Goal: Information Seeking & Learning: Compare options

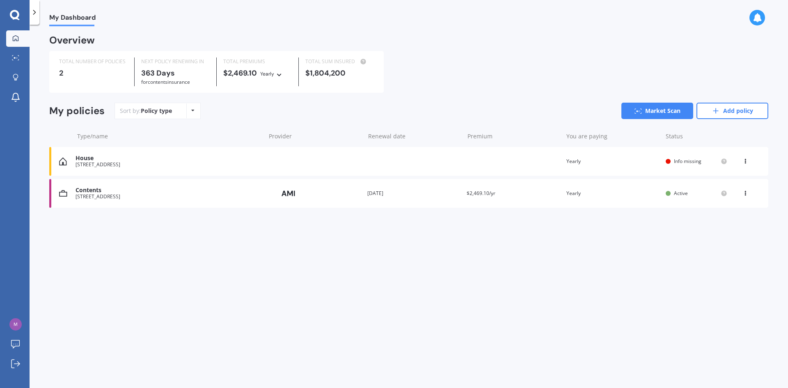
click at [145, 194] on div "Contents" at bounding box center [169, 190] width 186 height 7
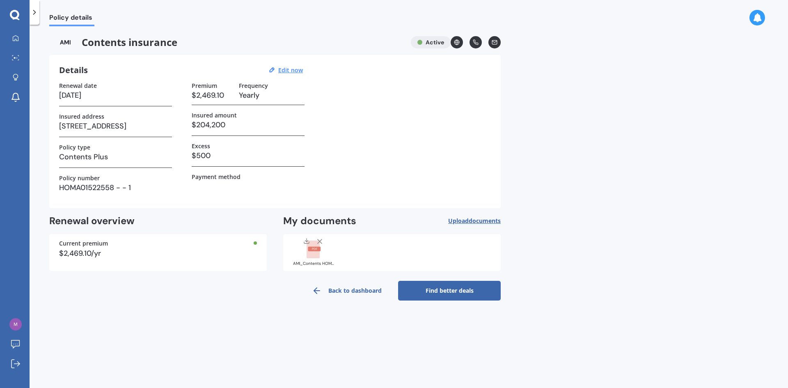
click at [456, 291] on link "Find better deals" at bounding box center [449, 291] width 103 height 20
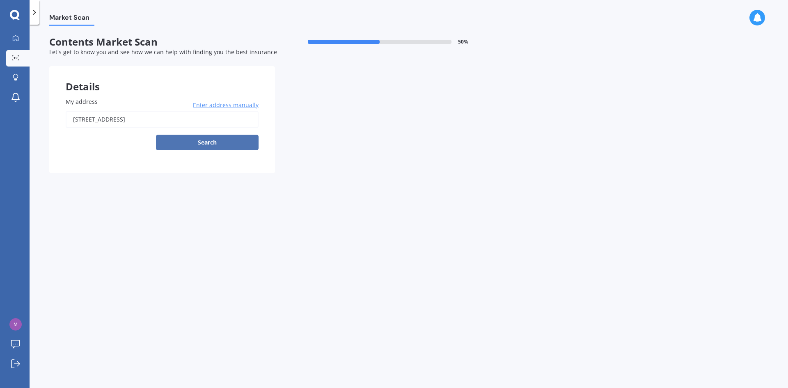
click at [204, 140] on button "Search" at bounding box center [207, 143] width 103 height 16
type input "[STREET_ADDRESS]"
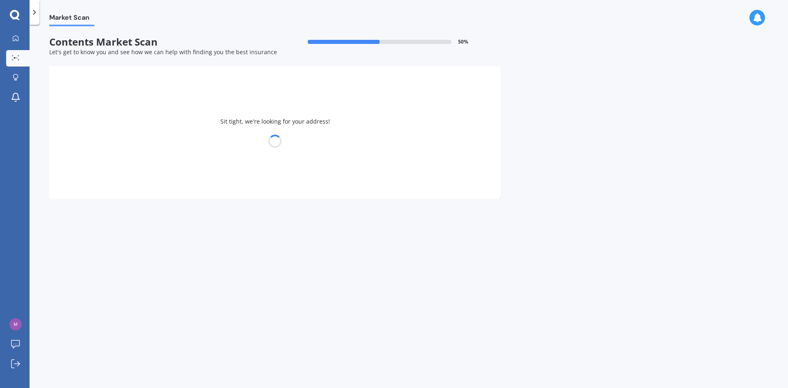
select select "29"
select select "06"
select select "1961"
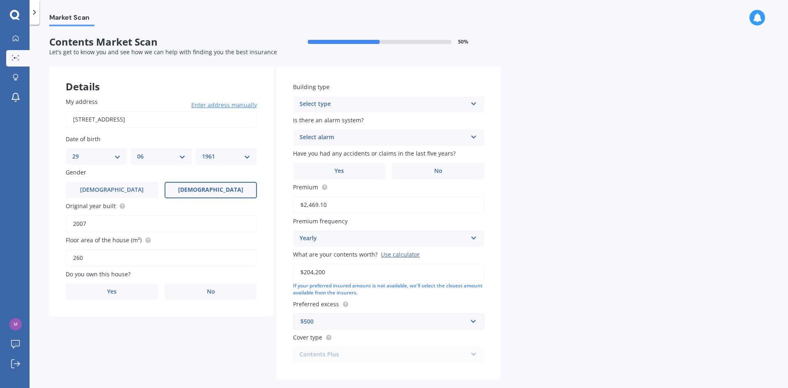
scroll to position [38, 0]
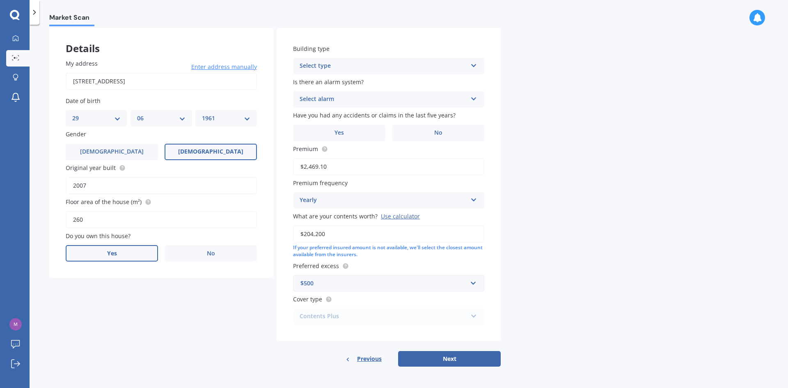
click at [128, 256] on label "Yes" at bounding box center [112, 253] width 92 height 16
click at [0, 0] on input "Yes" at bounding box center [0, 0] width 0 height 0
click at [476, 67] on icon at bounding box center [474, 64] width 7 height 6
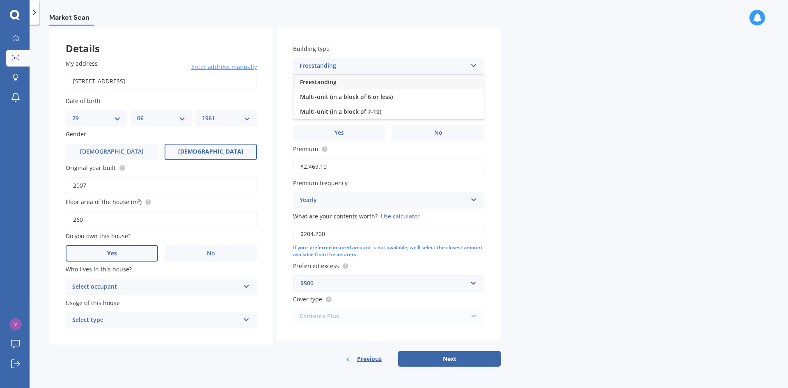
click at [362, 62] on div "Freestanding" at bounding box center [384, 66] width 168 height 10
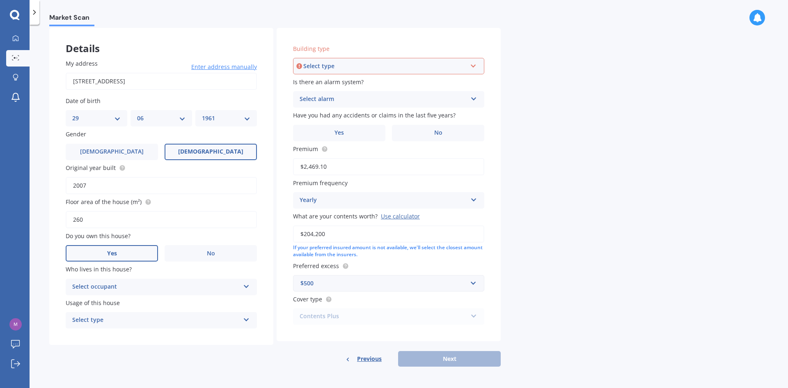
click at [347, 67] on div "Select type" at bounding box center [384, 66] width 163 height 9
click at [300, 79] on div "Freestanding" at bounding box center [389, 81] width 190 height 15
click at [472, 98] on icon at bounding box center [474, 97] width 7 height 6
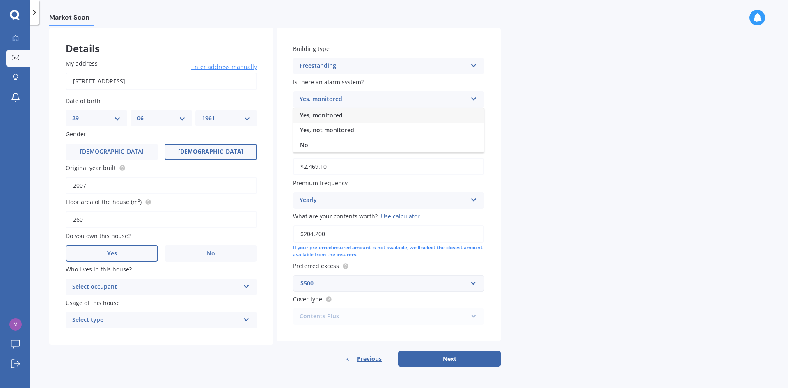
click at [310, 146] on div "No" at bounding box center [389, 145] width 191 height 15
click at [334, 132] on label "Yes" at bounding box center [339, 133] width 92 height 16
click at [0, 0] on input "Yes" at bounding box center [0, 0] width 0 height 0
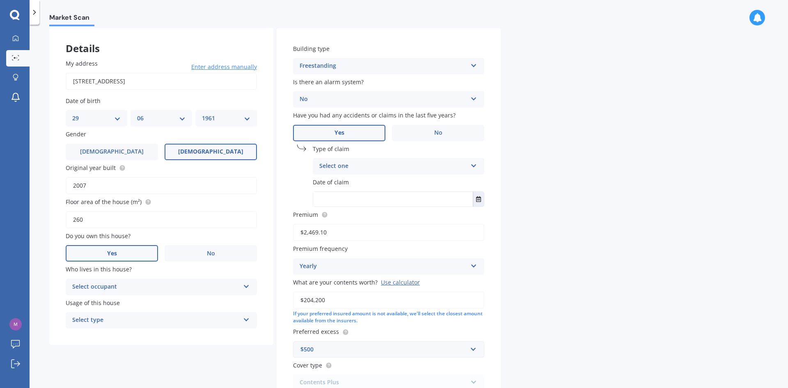
click at [474, 165] on icon at bounding box center [474, 164] width 7 height 6
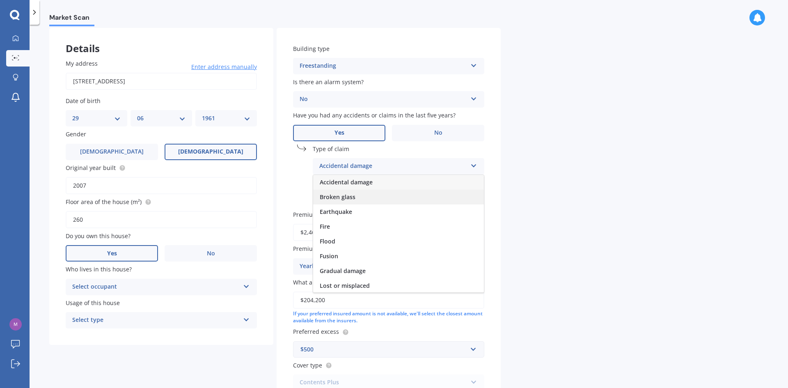
click at [337, 198] on span "Broken glass" at bounding box center [338, 197] width 36 height 8
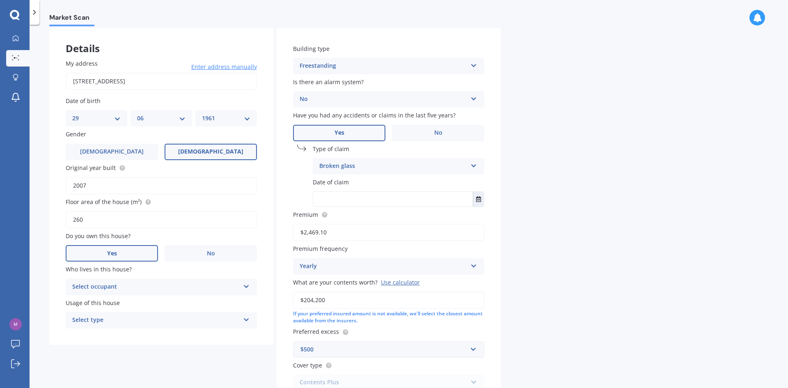
click at [408, 201] on input "text" at bounding box center [393, 199] width 160 height 15
click at [479, 201] on icon "Select date" at bounding box center [478, 199] width 5 height 6
click at [340, 202] on input "text" at bounding box center [393, 199] width 160 height 15
type input "[DATE]"
click at [517, 217] on div "Market Scan Contents Market Scan 50 % Let's get to know you and see how we can …" at bounding box center [409, 207] width 759 height 363
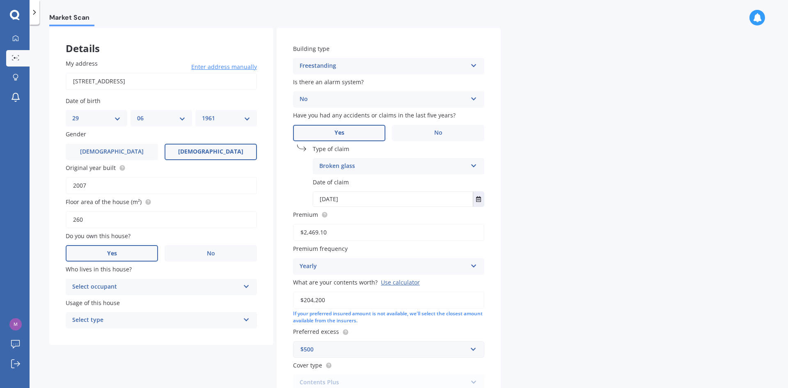
click at [344, 234] on input "$2,469.10" at bounding box center [388, 232] width 191 height 17
click at [348, 267] on div "Yearly" at bounding box center [384, 267] width 168 height 10
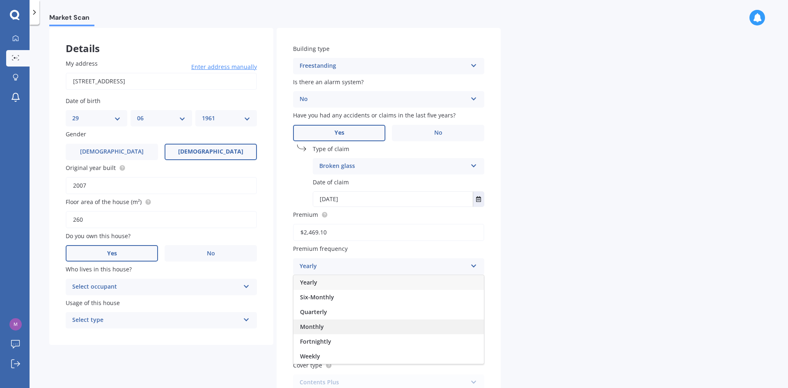
scroll to position [104, 0]
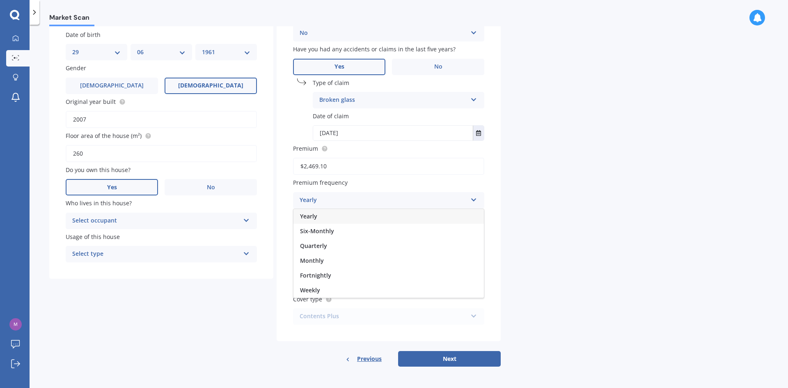
click at [423, 195] on div "Yearly" at bounding box center [384, 200] width 168 height 10
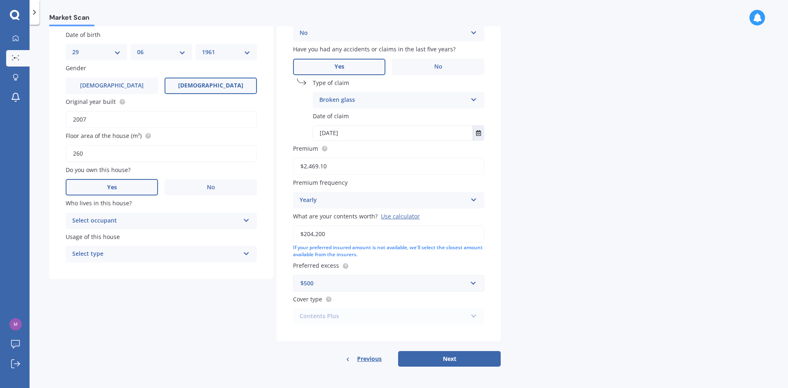
click at [473, 315] on div "Contents Plus Premier Contents Advanced Contents Standard Contents Contents Plus" at bounding box center [388, 316] width 191 height 16
click at [455, 358] on button "Next" at bounding box center [449, 359] width 103 height 16
click at [225, 223] on div "Select occupant" at bounding box center [157, 220] width 163 height 9
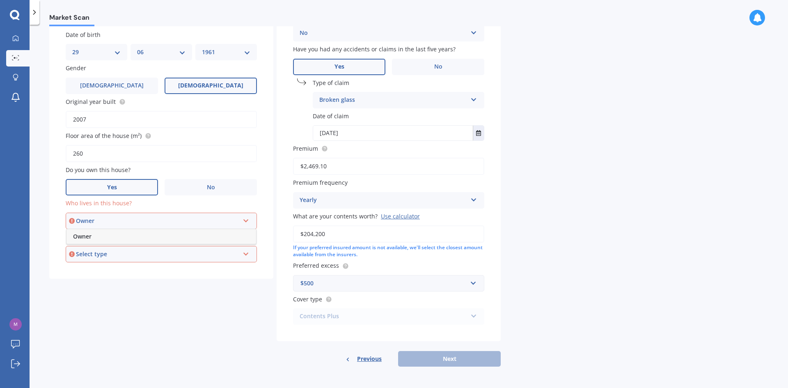
click at [109, 237] on div "Owner" at bounding box center [162, 236] width 190 height 15
click at [223, 258] on div "Select type" at bounding box center [157, 254] width 163 height 9
click at [100, 271] on span "Permanent" at bounding box center [88, 270] width 31 height 8
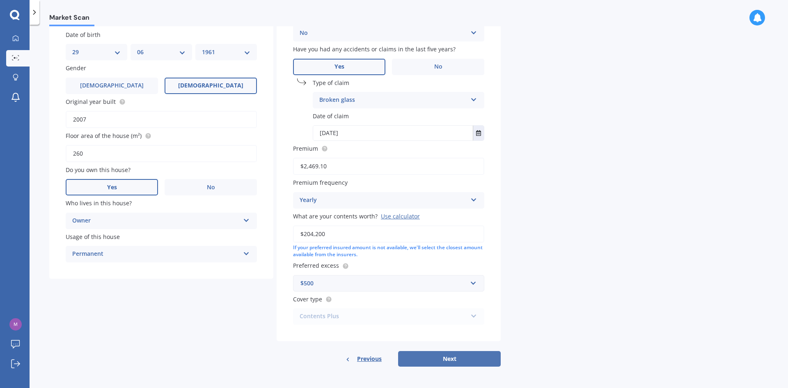
click at [440, 359] on button "Next" at bounding box center [449, 359] width 103 height 16
select select "29"
select select "06"
select select "1961"
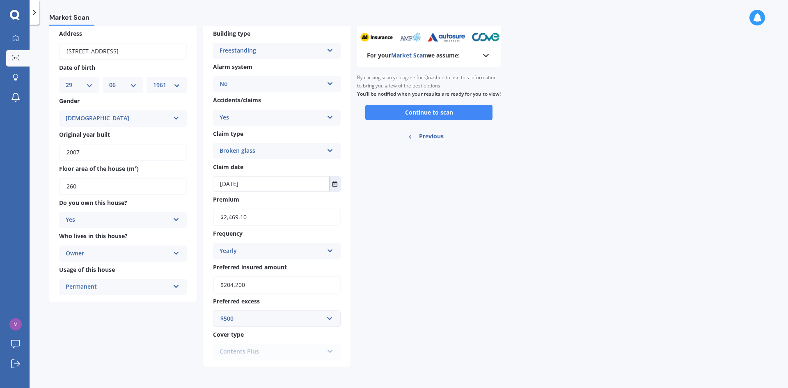
scroll to position [0, 0]
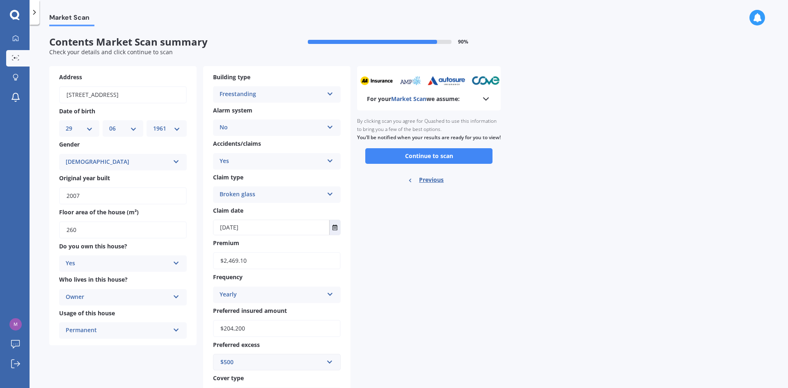
click at [516, 223] on div "Market Scan Contents Market Scan summary 90 % Check your details and click cont…" at bounding box center [409, 207] width 759 height 363
drag, startPoint x: 517, startPoint y: 223, endPoint x: 518, endPoint y: 227, distance: 4.7
click at [518, 227] on div "Market Scan Contents Market Scan summary 90 % Check your details and click cont…" at bounding box center [409, 207] width 759 height 363
click at [485, 97] on icon at bounding box center [486, 99] width 10 height 10
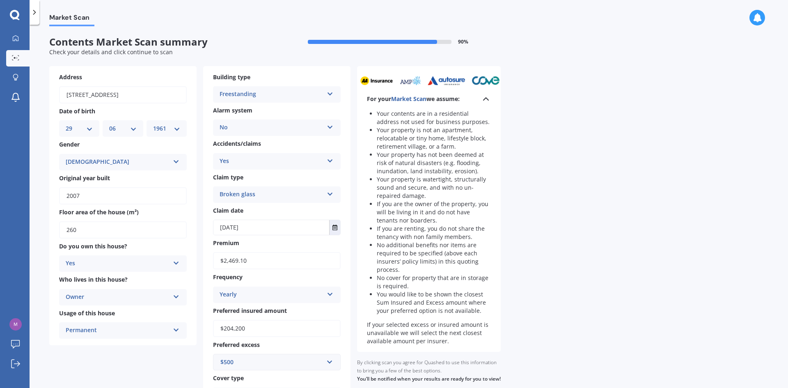
click at [490, 103] on icon at bounding box center [486, 99] width 10 height 10
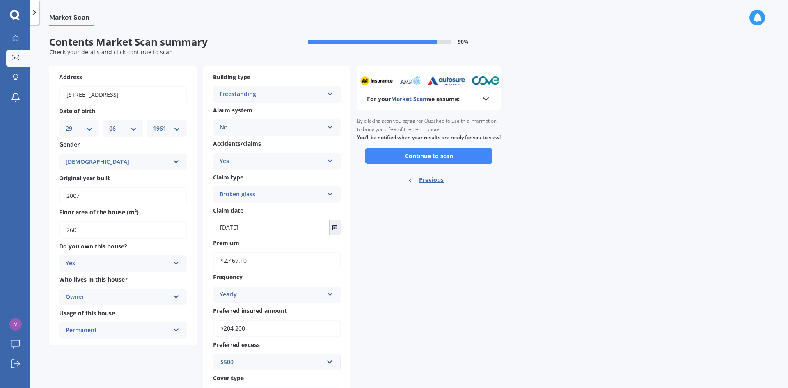
scroll to position [44, 0]
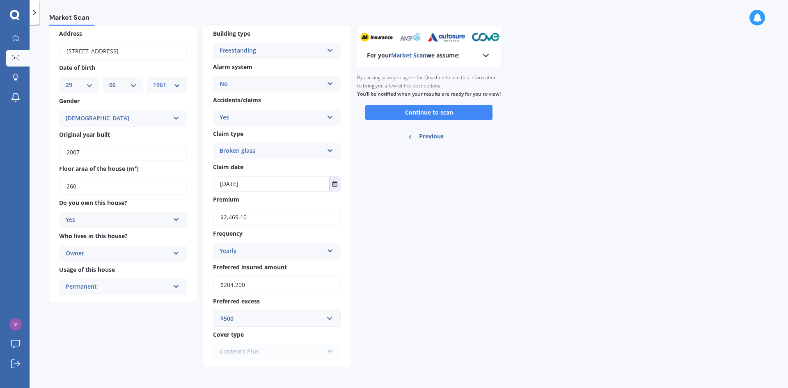
drag, startPoint x: 655, startPoint y: 41, endPoint x: 649, endPoint y: 192, distance: 151.7
click at [649, 192] on div "Market Scan Contents Market Scan summary 90 % Check your details and click cont…" at bounding box center [409, 207] width 759 height 363
click at [485, 55] on polyline at bounding box center [486, 55] width 5 height 2
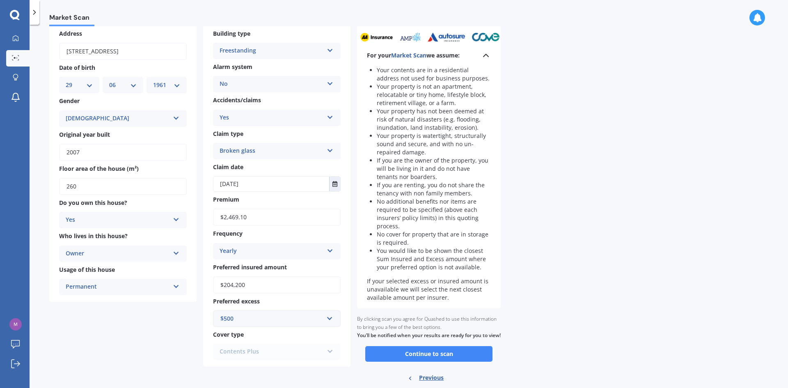
click at [561, 165] on div "Market Scan Contents Market Scan summary 90 % Check your details and click cont…" at bounding box center [409, 207] width 759 height 363
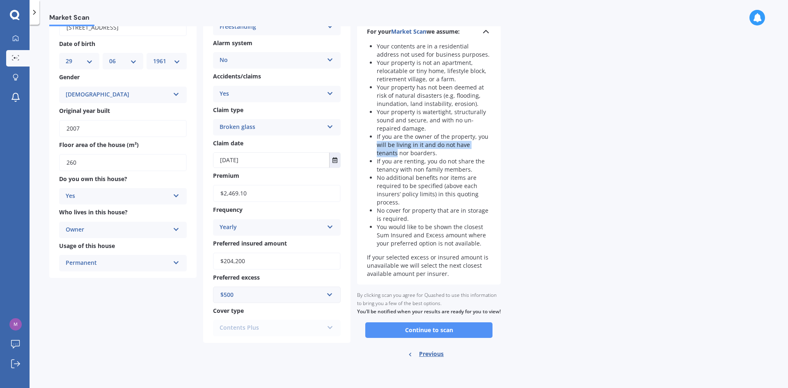
click at [433, 333] on button "Continue to scan" at bounding box center [428, 330] width 127 height 16
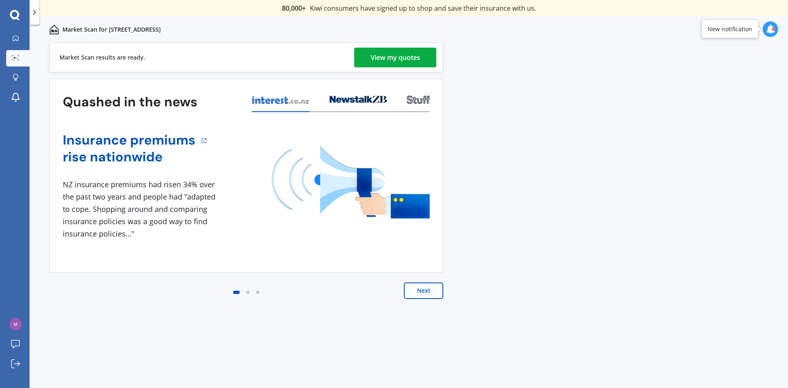
click at [387, 54] on div "View my quotes" at bounding box center [396, 58] width 50 height 20
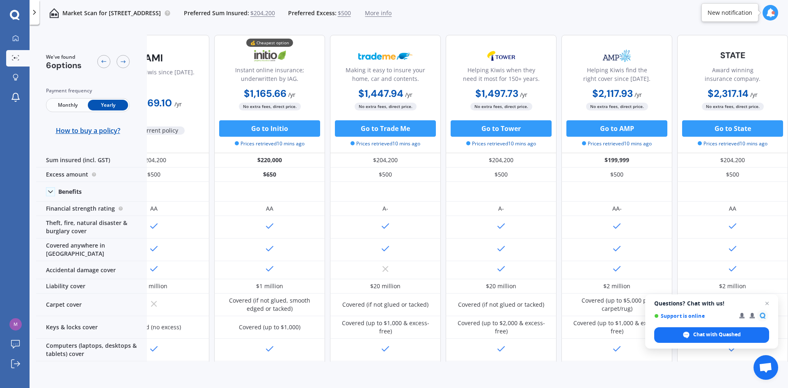
scroll to position [0, 53]
click at [728, 364] on icon at bounding box center [733, 369] width 10 height 10
drag, startPoint x: 681, startPoint y: 356, endPoint x: 648, endPoint y: 359, distance: 33.1
click at [648, 359] on div "We've found 6 options Payment frequency Monthly Yearly How to buy a policy? Car…" at bounding box center [412, 194] width 752 height 333
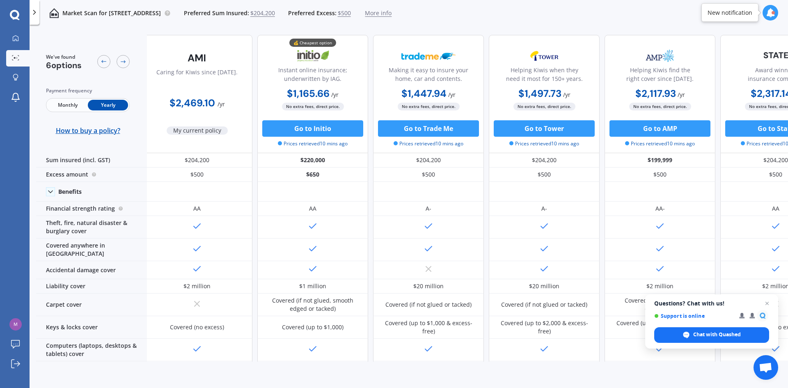
scroll to position [0, 0]
